Goal: Information Seeking & Learning: Understand process/instructions

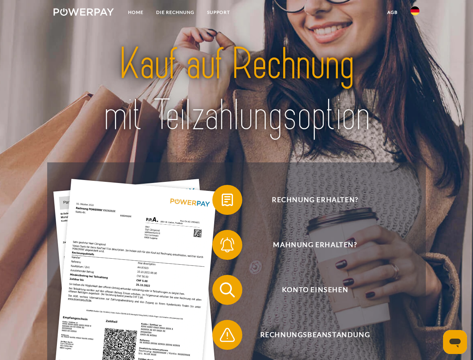
click at [84, 13] on img at bounding box center [84, 11] width 60 height 7
click at [415, 13] on img at bounding box center [415, 10] width 9 height 9
click at [392, 12] on link "agb" at bounding box center [392, 12] width 23 height 13
click at [222, 201] on span at bounding box center [215, 199] width 37 height 37
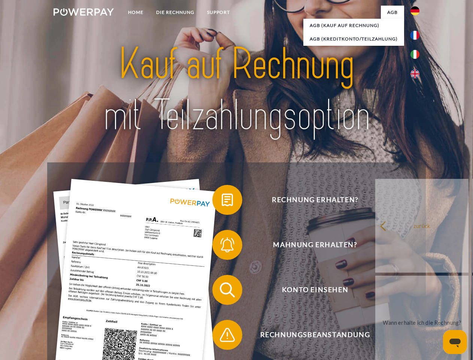
click at [222, 246] on div "Rechnung erhalten? Mahnung erhalten? Konto einsehen" at bounding box center [236, 312] width 378 height 300
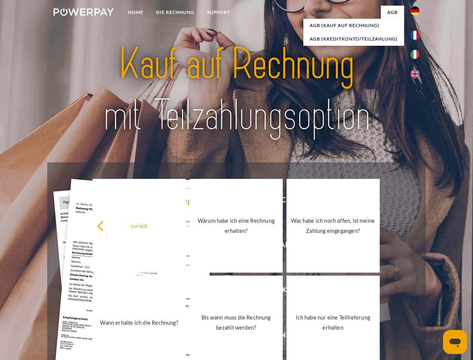
click at [222, 291] on link "Bis wann muss die Rechnung bezahlt werden?" at bounding box center [236, 322] width 93 height 94
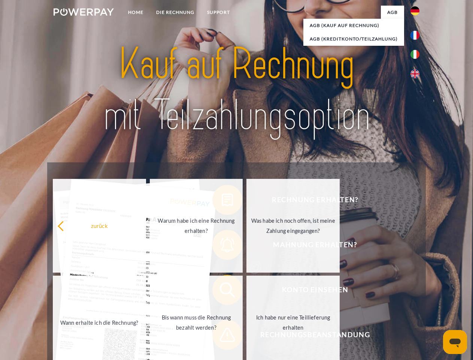
click at [222, 336] on div "zurück Warum habe ich eine Rechnung erhalten? Was habe ich noch offen, ist mein…" at bounding box center [196, 273] width 303 height 193
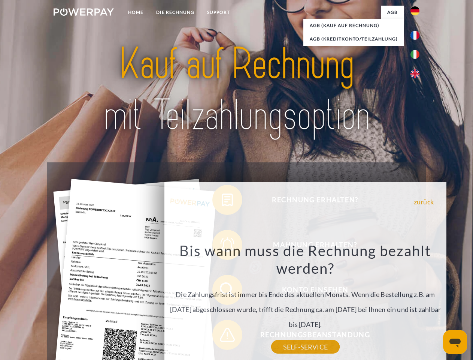
click at [455, 342] on icon "Messaging-Fenster öffnen" at bounding box center [455, 342] width 11 height 9
